Goal: Task Accomplishment & Management: Use online tool/utility

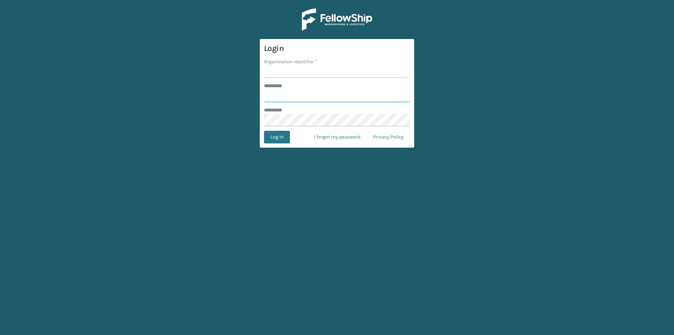
type input "******"
click at [309, 68] on input "Organization Identifier *" at bounding box center [337, 71] width 146 height 13
type input "milliard"
click at [278, 143] on button "Log In" at bounding box center [277, 137] width 26 height 13
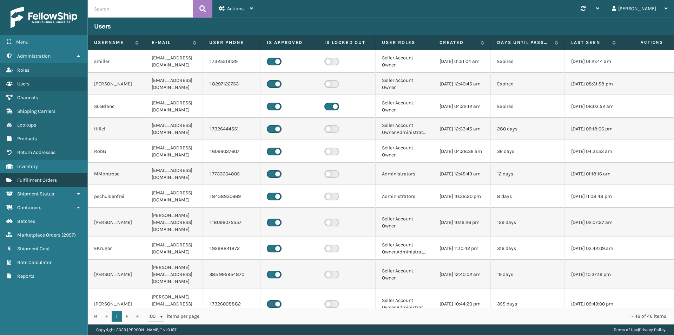
click at [53, 177] on span "Fulfillment Orders" at bounding box center [37, 180] width 40 height 6
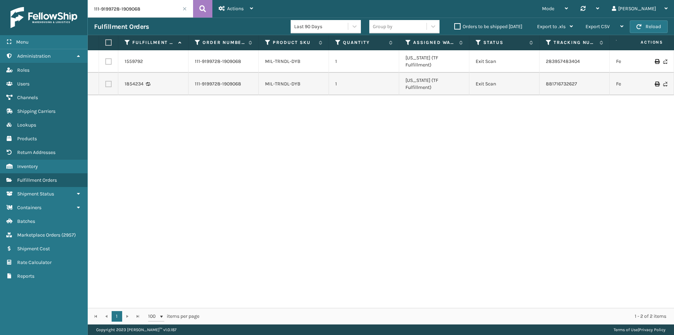
click at [154, 3] on input "111-9199728-1909068" at bounding box center [140, 9] width 105 height 18
paste input "4-3118909-7177000"
type input "114-3118909-7177000"
click at [200, 7] on icon at bounding box center [202, 9] width 7 height 11
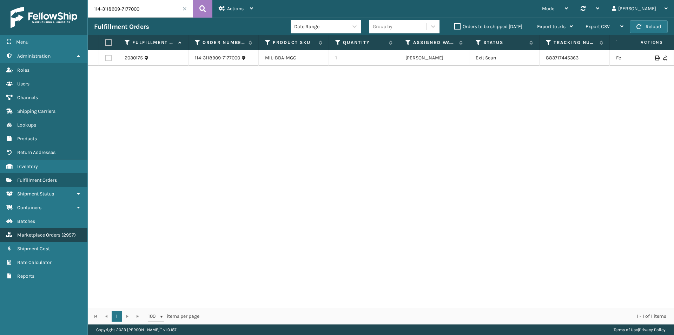
click at [55, 236] on span "Marketplace Orders" at bounding box center [38, 235] width 43 height 6
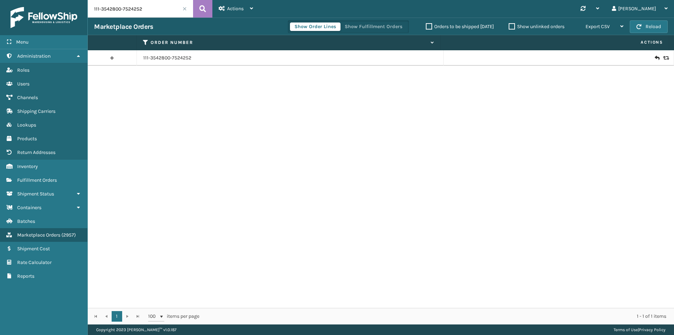
click at [161, 7] on input "111-3542800-7524252" at bounding box center [140, 9] width 105 height 18
paste input "4-3118909-7177000"
type input "114-3118909-7177000"
click at [204, 9] on icon at bounding box center [202, 9] width 7 height 11
click at [655, 57] on icon at bounding box center [657, 57] width 4 height 7
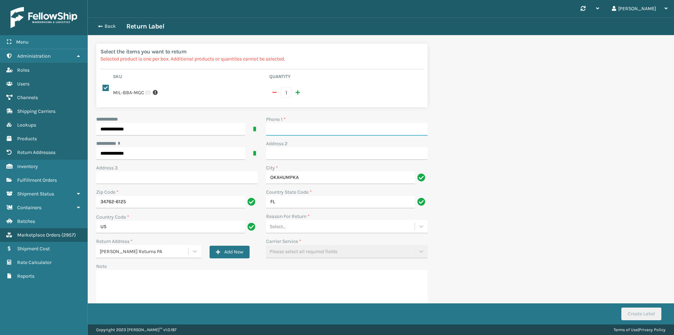
click at [288, 131] on input "Phone 1 *" at bounding box center [346, 129] width 161 height 13
type input "9999999999"
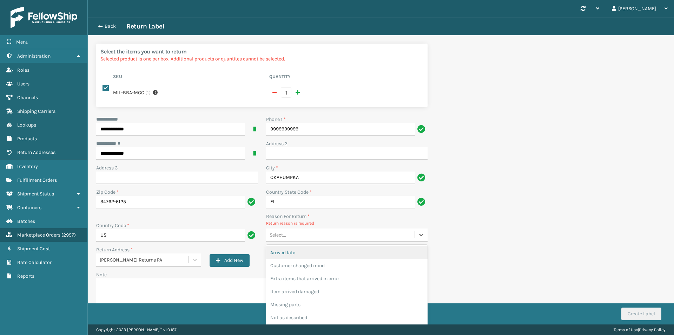
click at [294, 233] on div "Select..." at bounding box center [340, 235] width 149 height 12
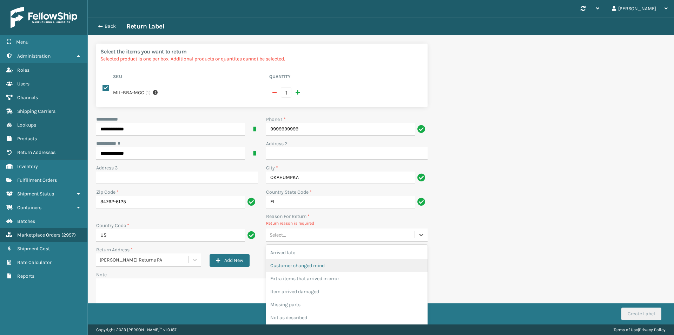
click at [308, 262] on div "Customer changed mind" at bounding box center [346, 265] width 161 height 13
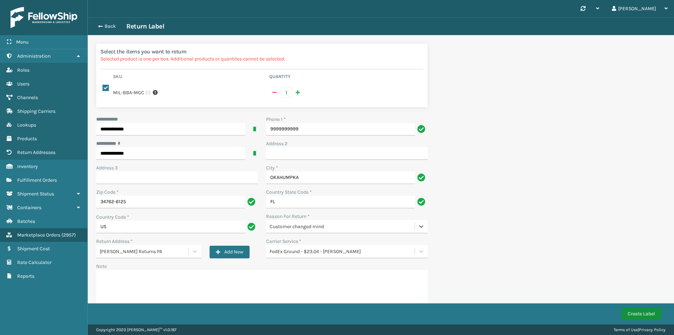
click at [650, 315] on button "Create Label" at bounding box center [641, 313] width 40 height 13
